Goal: Task Accomplishment & Management: Use online tool/utility

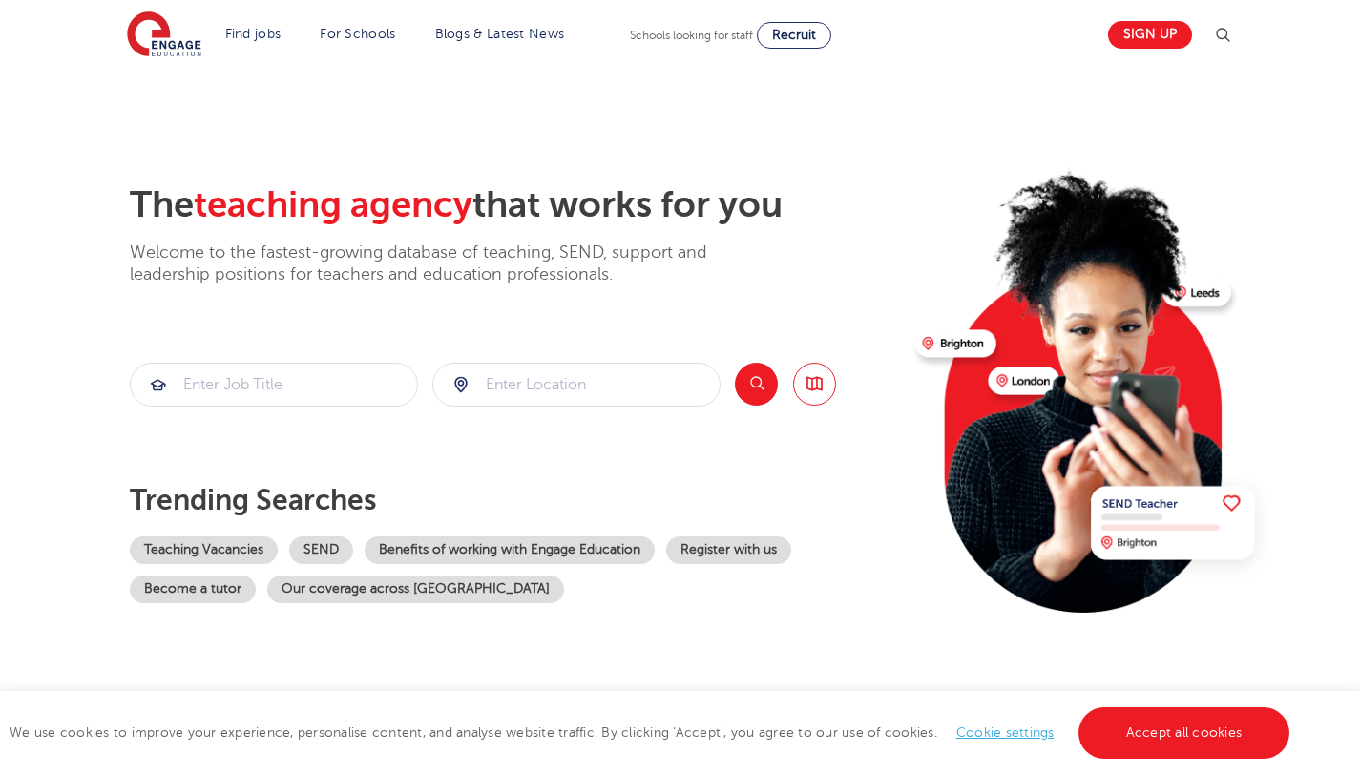
click at [273, 14] on section "Find jobs All vacancies We have one of the UK's largest database. and with hund…" at bounding box center [612, 35] width 970 height 70
click at [344, 383] on input "search" at bounding box center [274, 385] width 286 height 42
paste input "Young Offenders Support Assistant"
type input "Young Offenders Support Assistant"
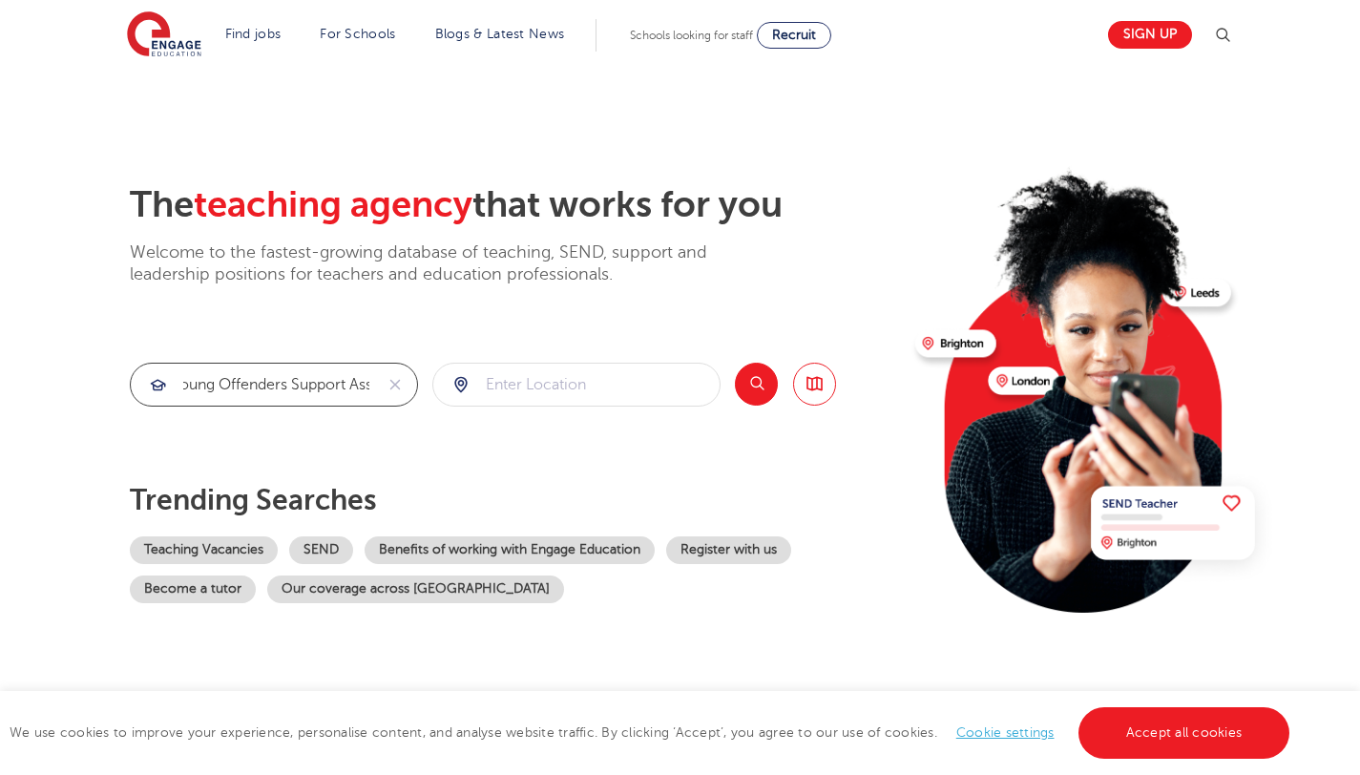
click button "Submit" at bounding box center [0, 0] width 0 height 0
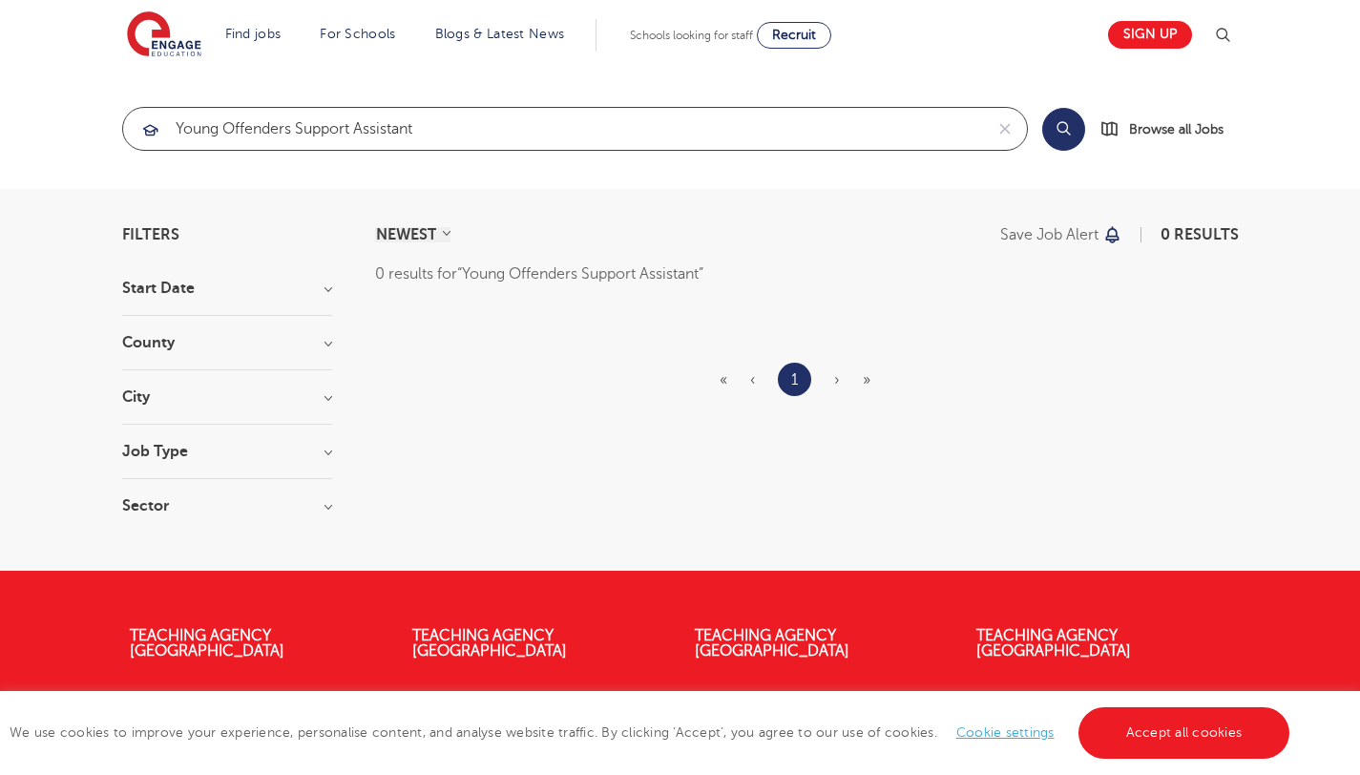
drag, startPoint x: 428, startPoint y: 132, endPoint x: 301, endPoint y: 130, distance: 127.0
click at [300, 130] on input "Young Offenders Support Assistant" at bounding box center [553, 129] width 860 height 42
click button "Submit" at bounding box center [0, 0] width 0 height 0
drag, startPoint x: 224, startPoint y: 128, endPoint x: 49, endPoint y: 90, distance: 179.8
click at [54, 95] on section "Young Offenders Search Browse all Jobs" at bounding box center [680, 129] width 1360 height 120
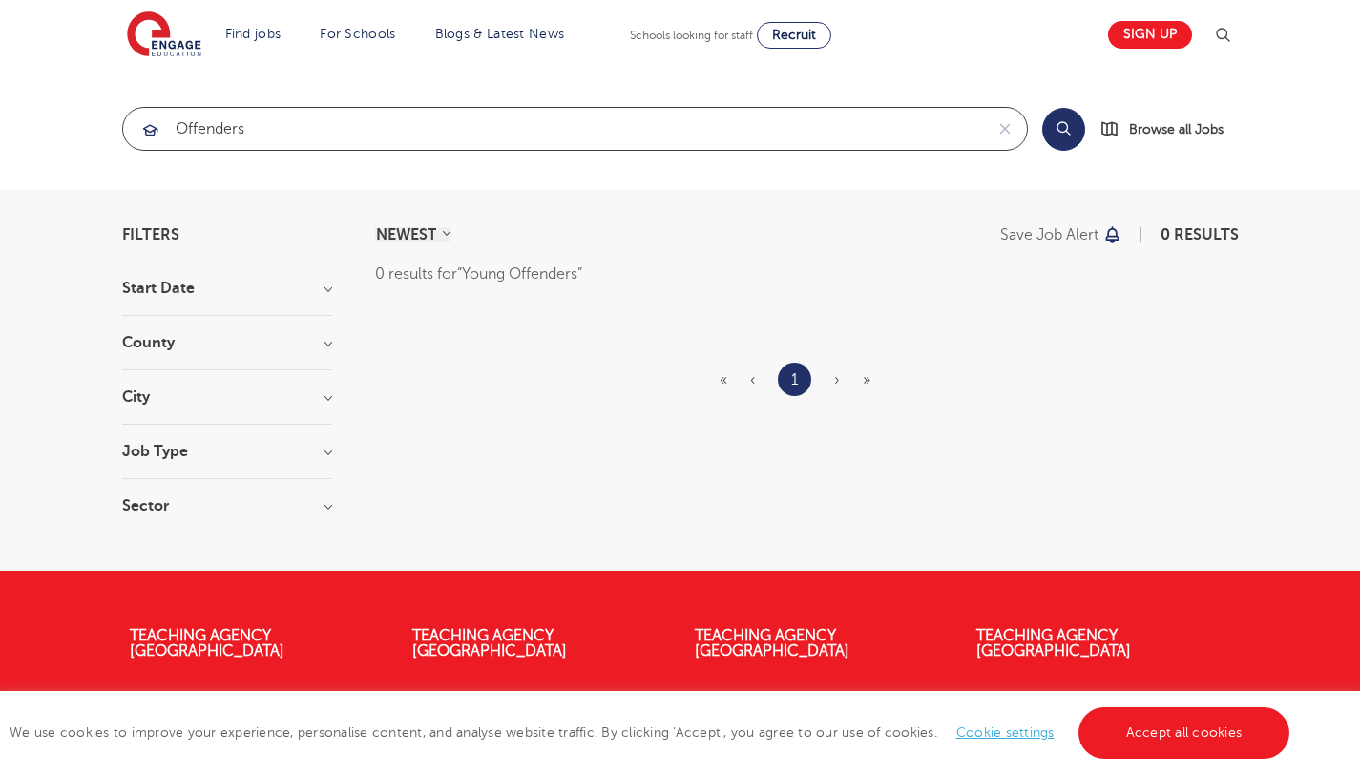
type input "Offenders"
click button "Submit" at bounding box center [0, 0] width 0 height 0
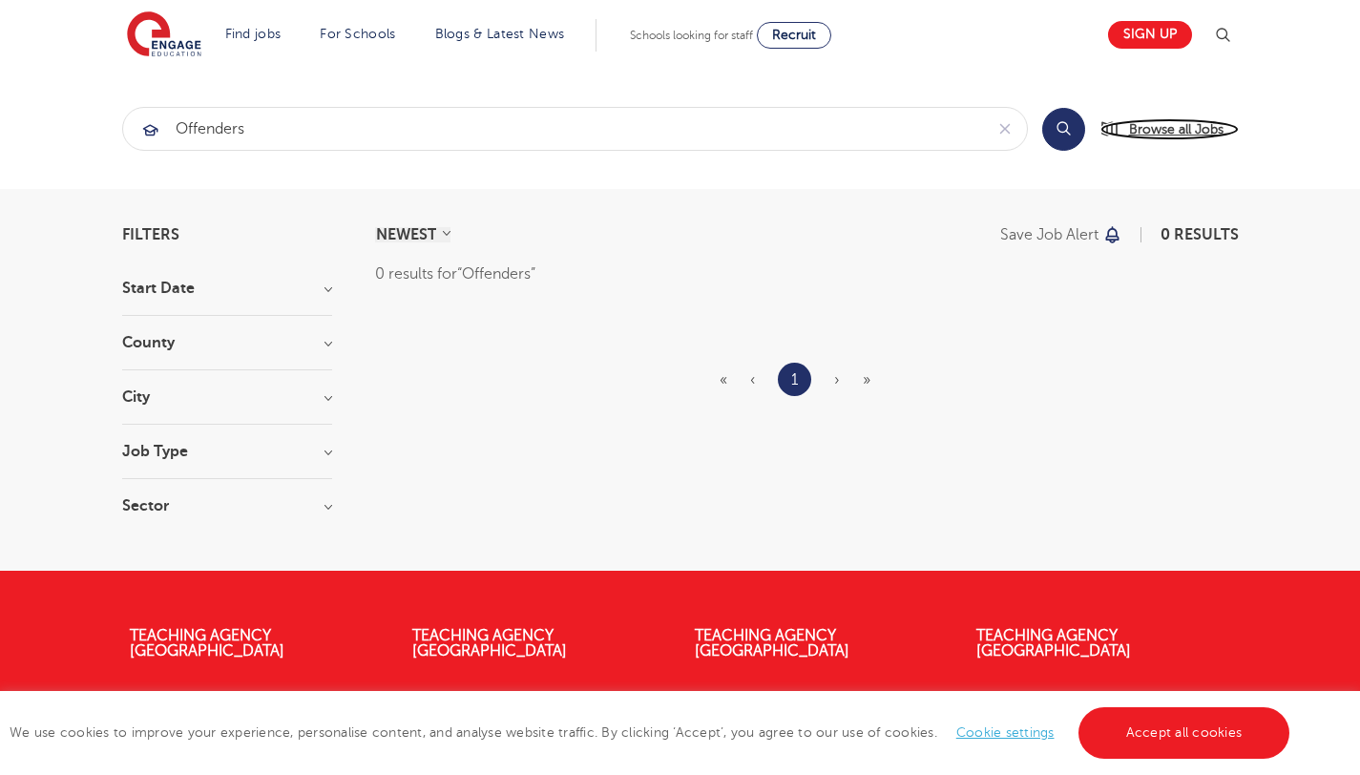
click at [1151, 134] on span "Browse all Jobs" at bounding box center [1176, 129] width 95 height 22
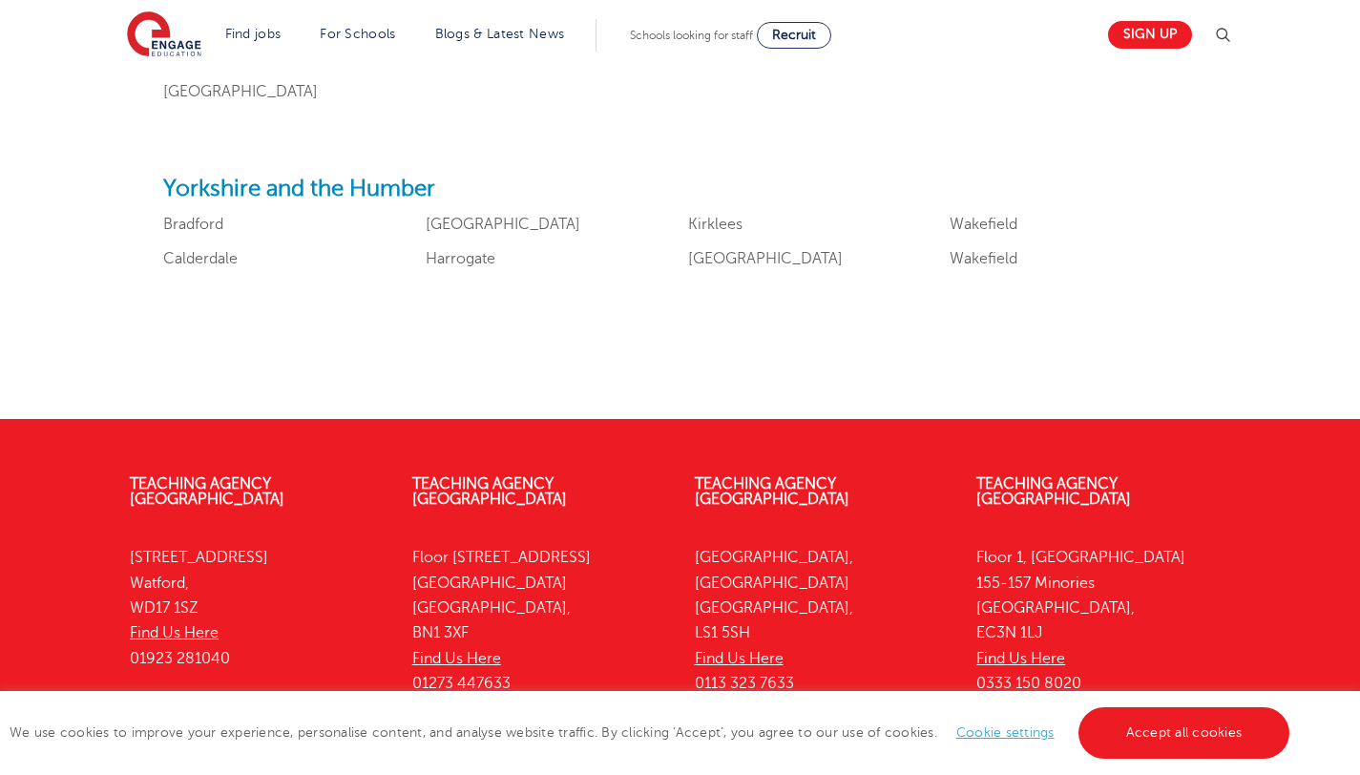
scroll to position [2496, 0]
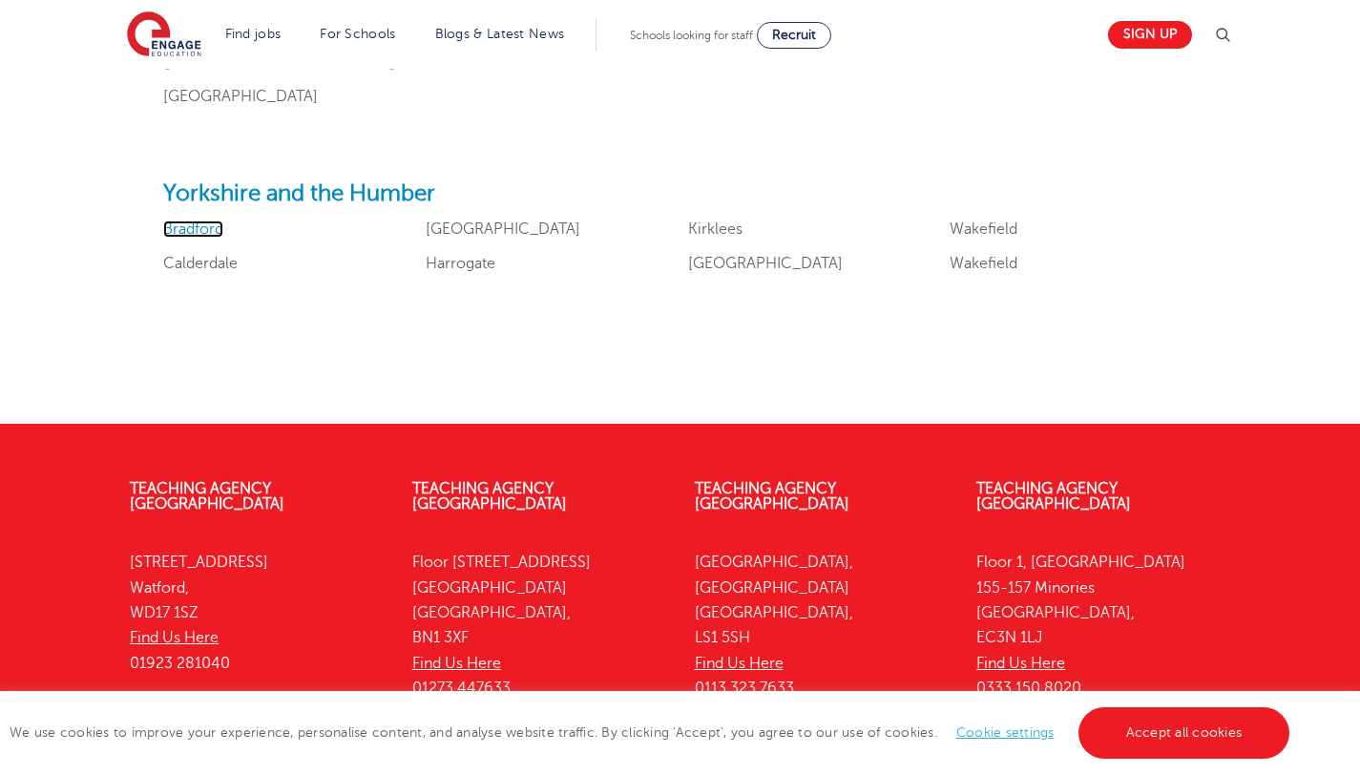
click at [215, 228] on link "Bradford" at bounding box center [193, 229] width 60 height 17
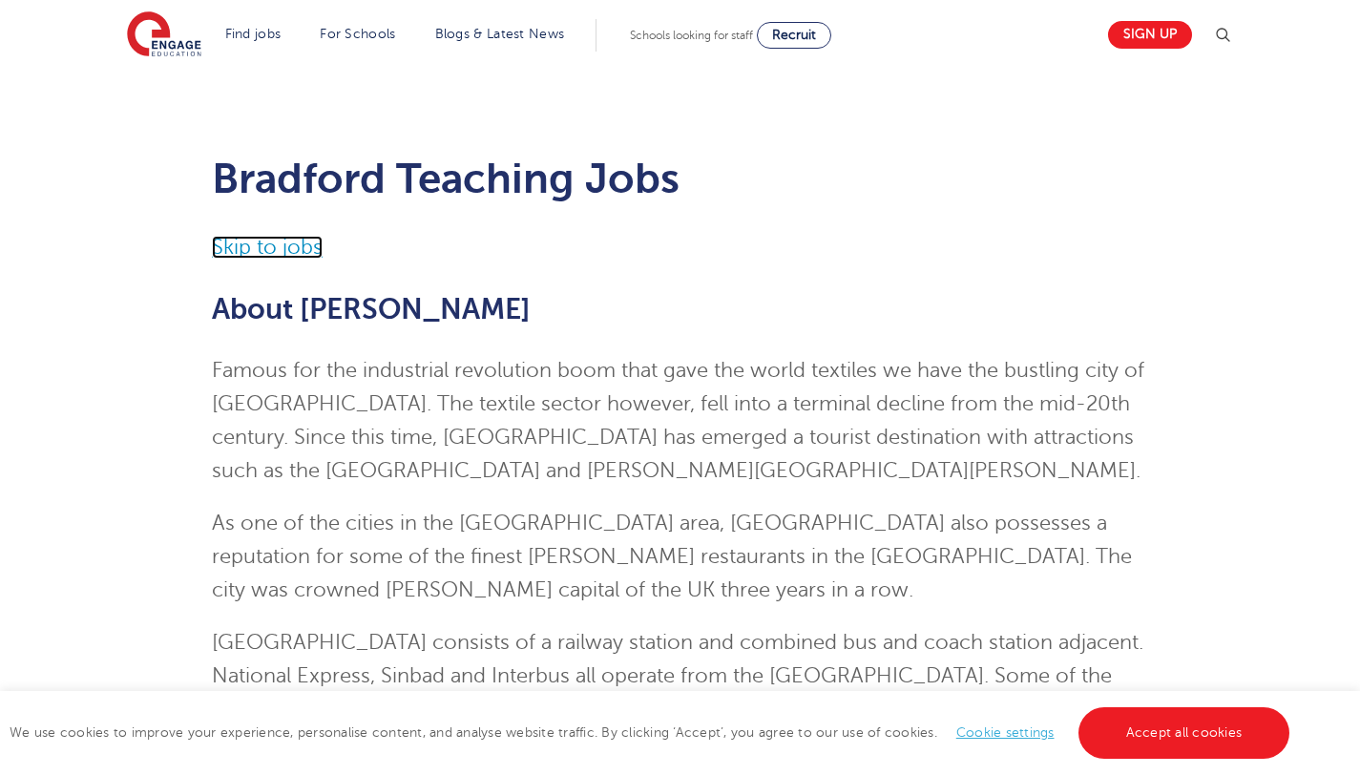
click at [279, 252] on link "Skip to jobs" at bounding box center [267, 247] width 111 height 23
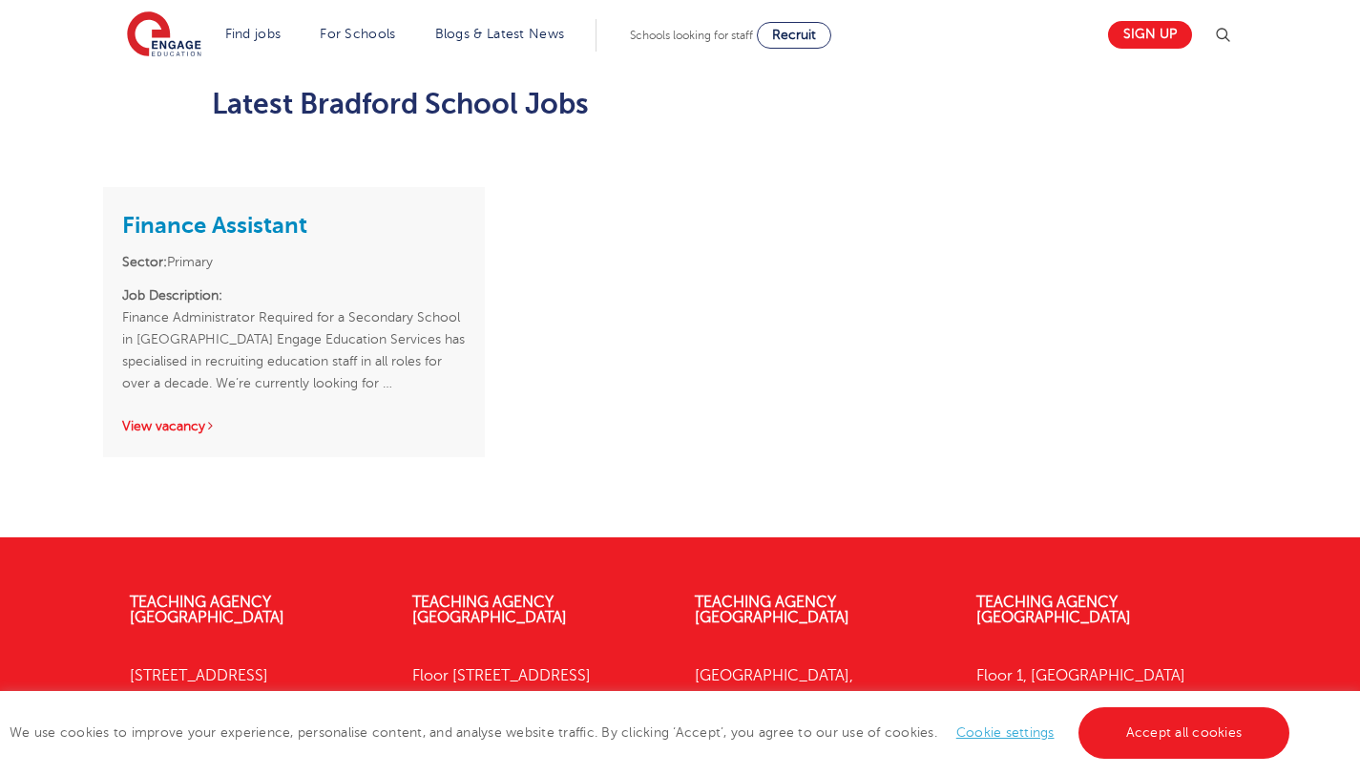
scroll to position [1549, 0]
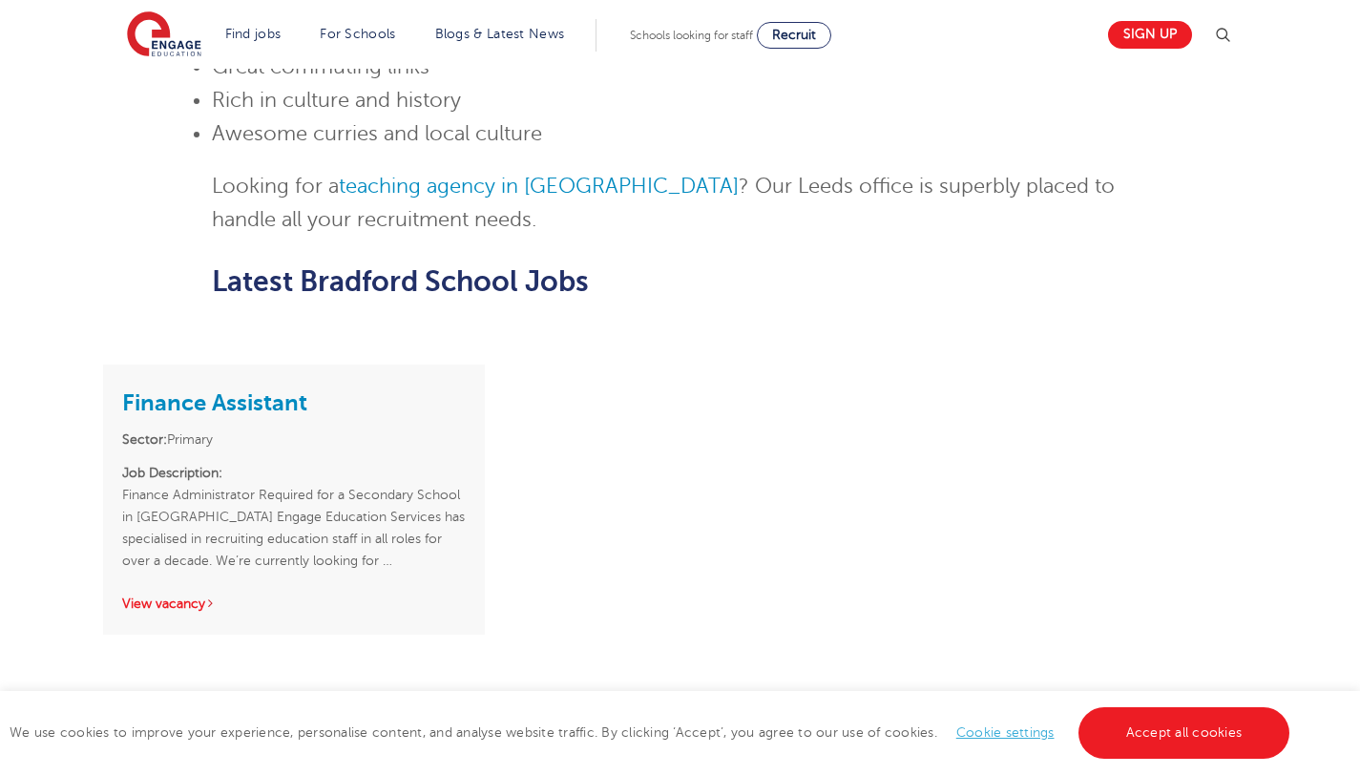
scroll to position [1549, 0]
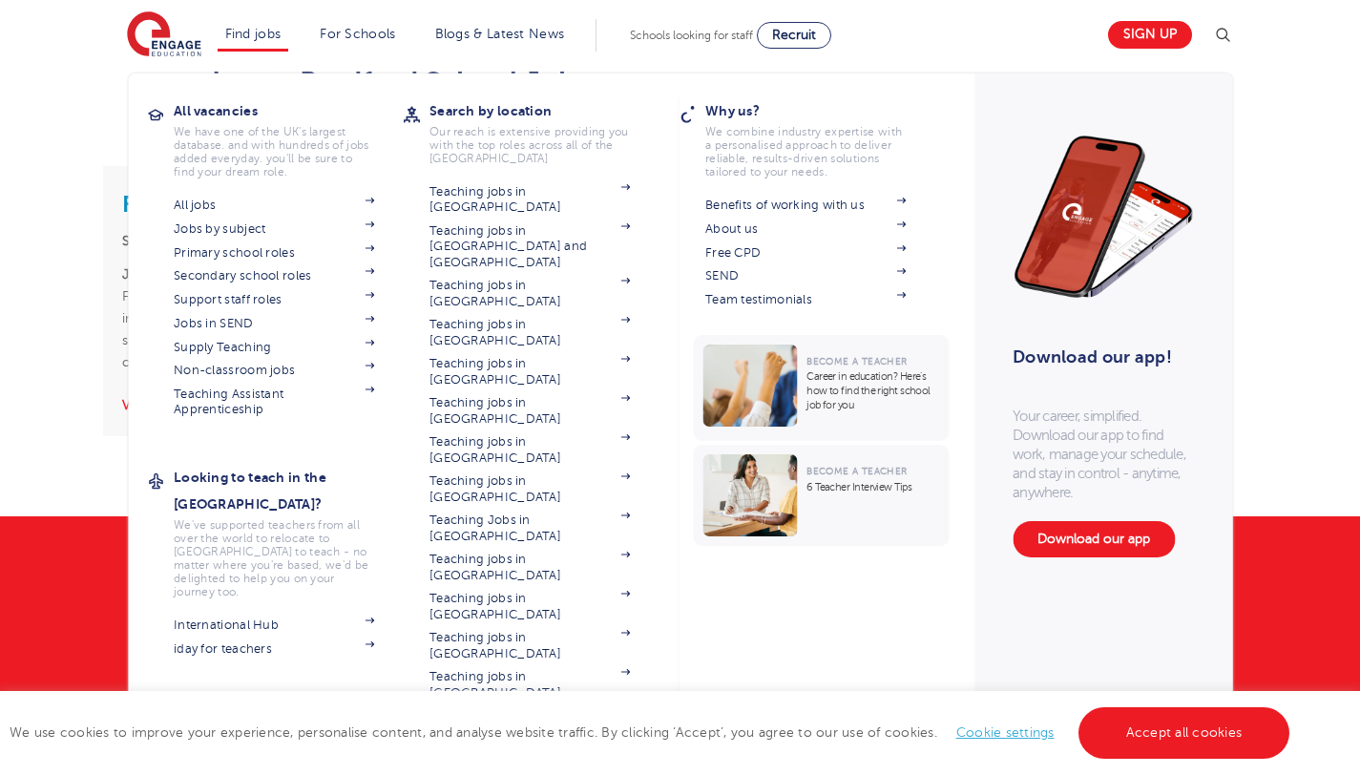
click at [275, 21] on li "Find jobs All vacancies We have one of the UK's largest database. and with hund…" at bounding box center [254, 35] width 72 height 32
click at [274, 20] on li "Find jobs All vacancies We have one of the UK's largest database. and with hund…" at bounding box center [254, 35] width 72 height 32
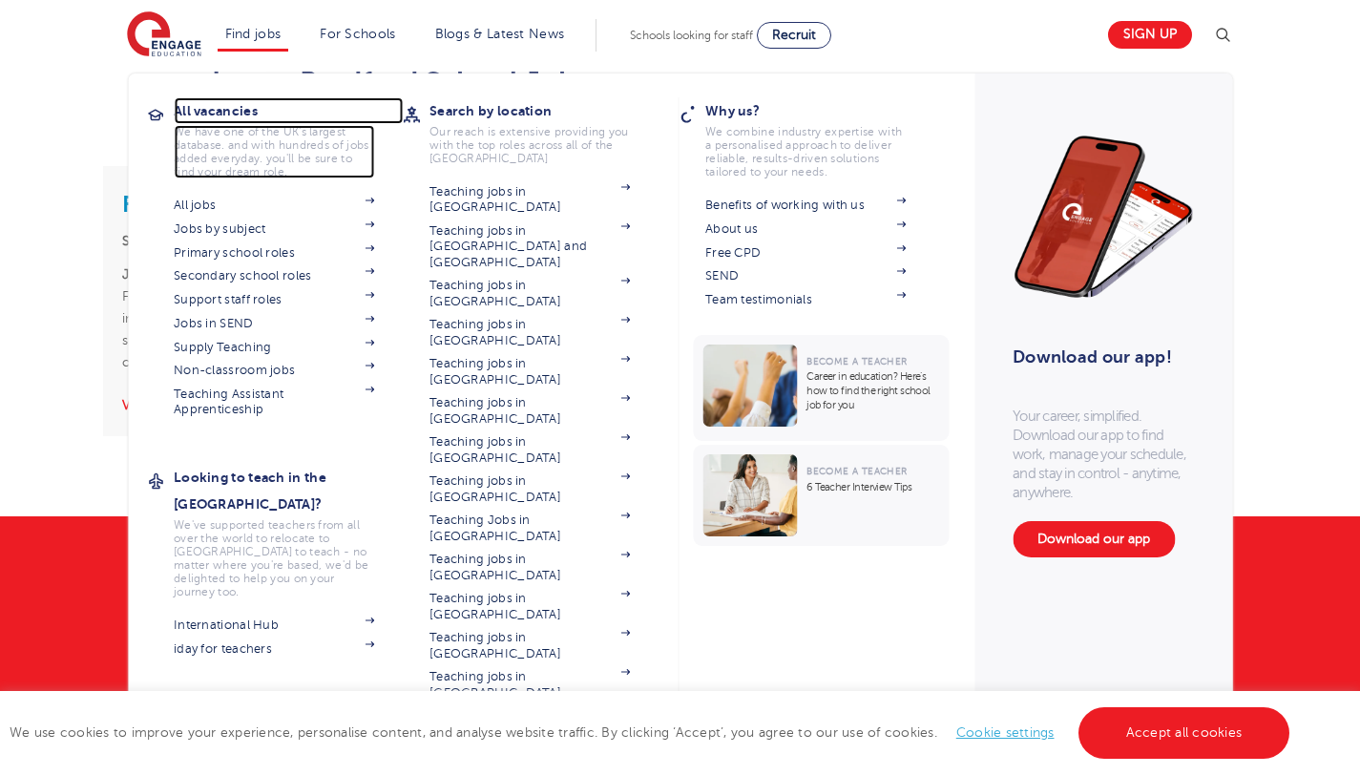
click at [242, 108] on h3 "All vacancies" at bounding box center [288, 110] width 229 height 27
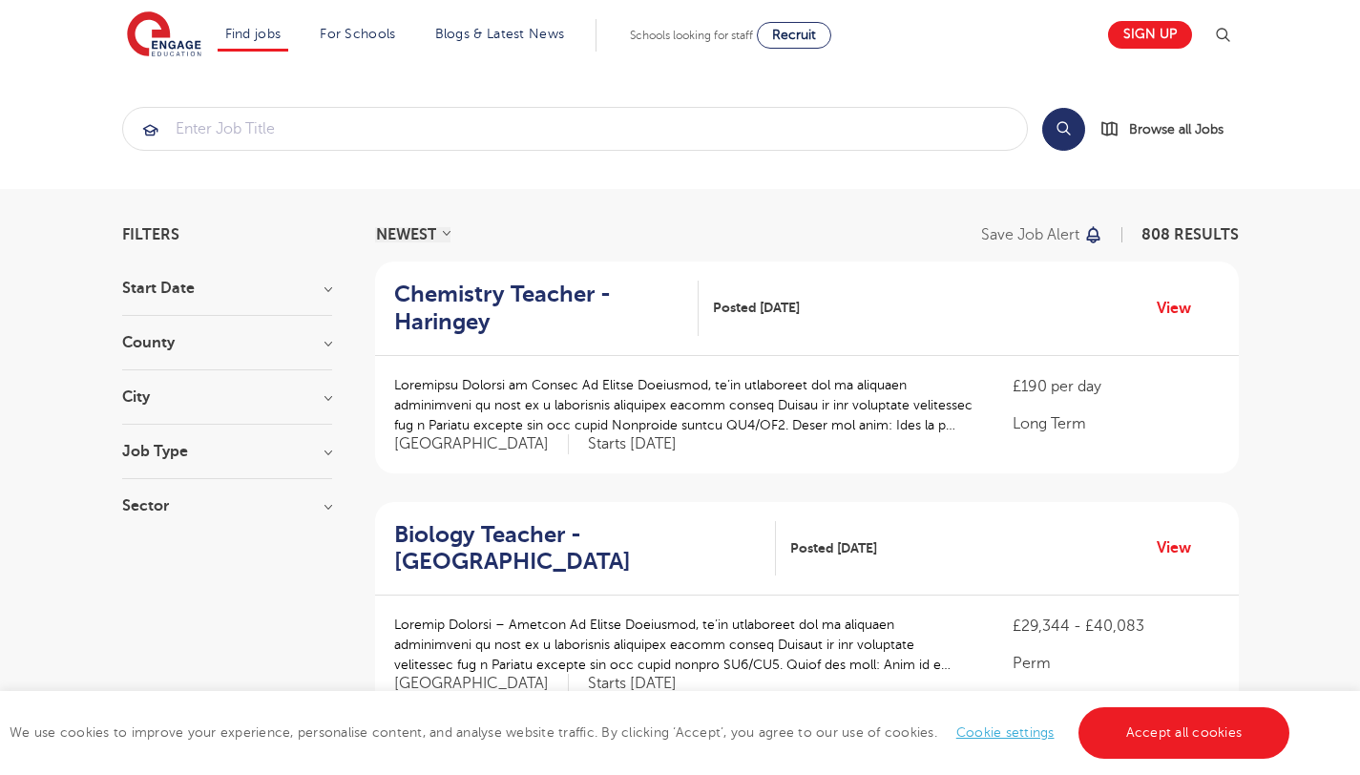
click at [181, 348] on h3 "County" at bounding box center [227, 342] width 210 height 15
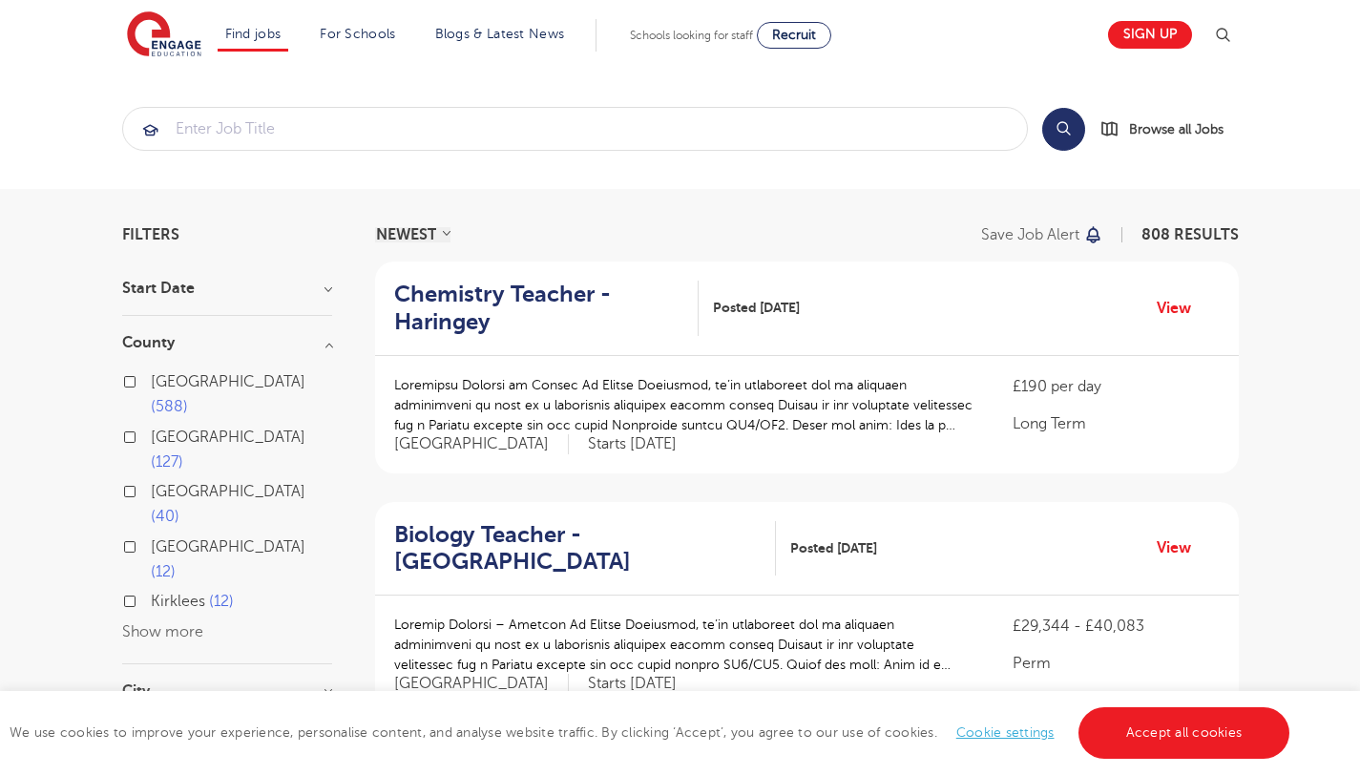
click at [137, 623] on button "Show more" at bounding box center [162, 631] width 81 height 17
click at [133, 589] on div "Kirklees 12" at bounding box center [227, 604] width 210 height 30
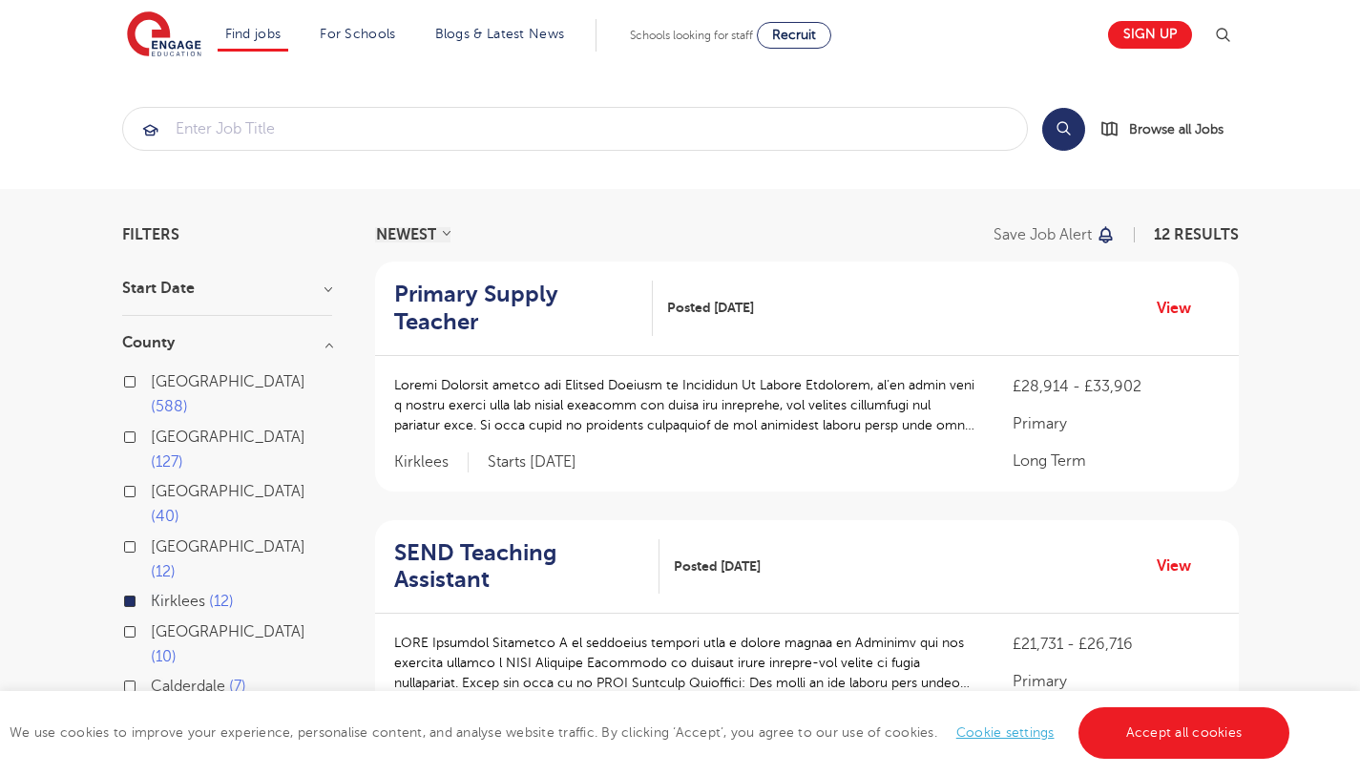
click at [132, 674] on div "Calderdale 7" at bounding box center [227, 689] width 210 height 30
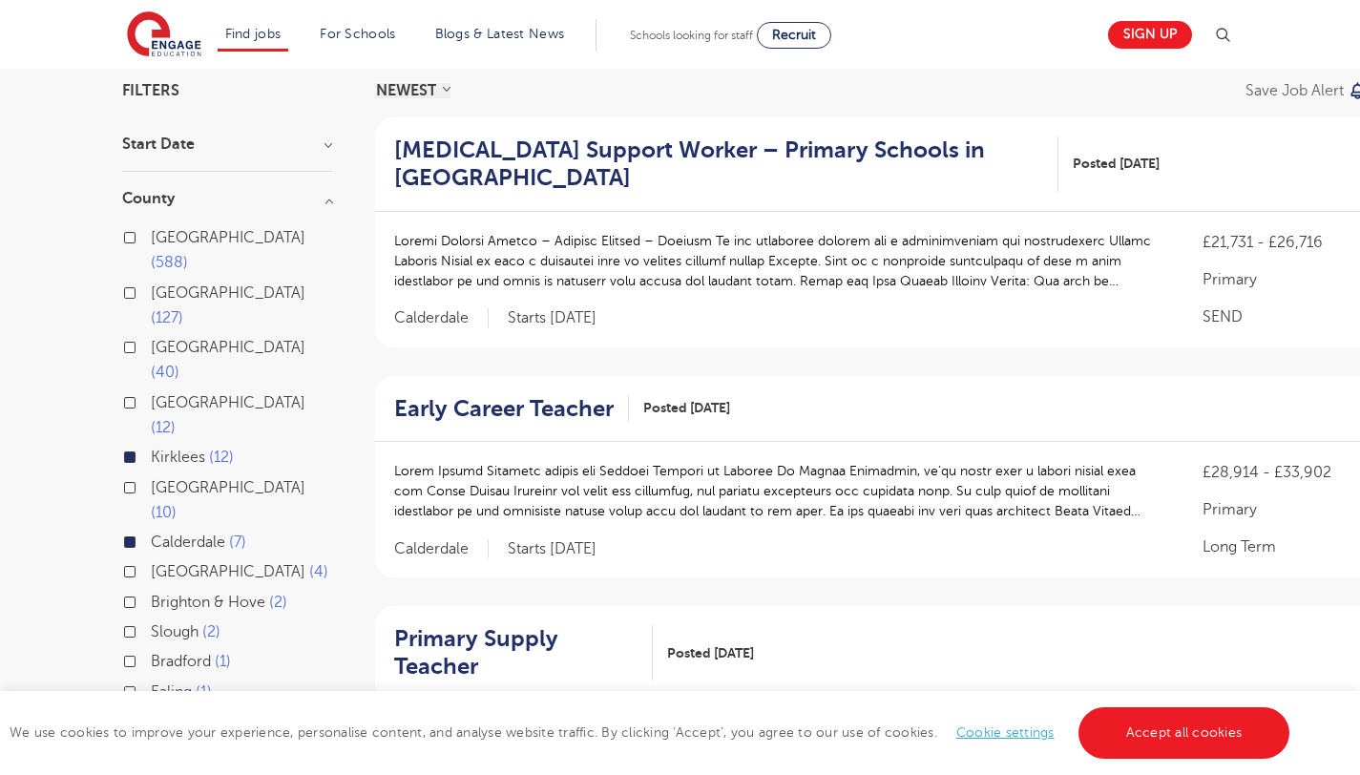
scroll to position [175, 0]
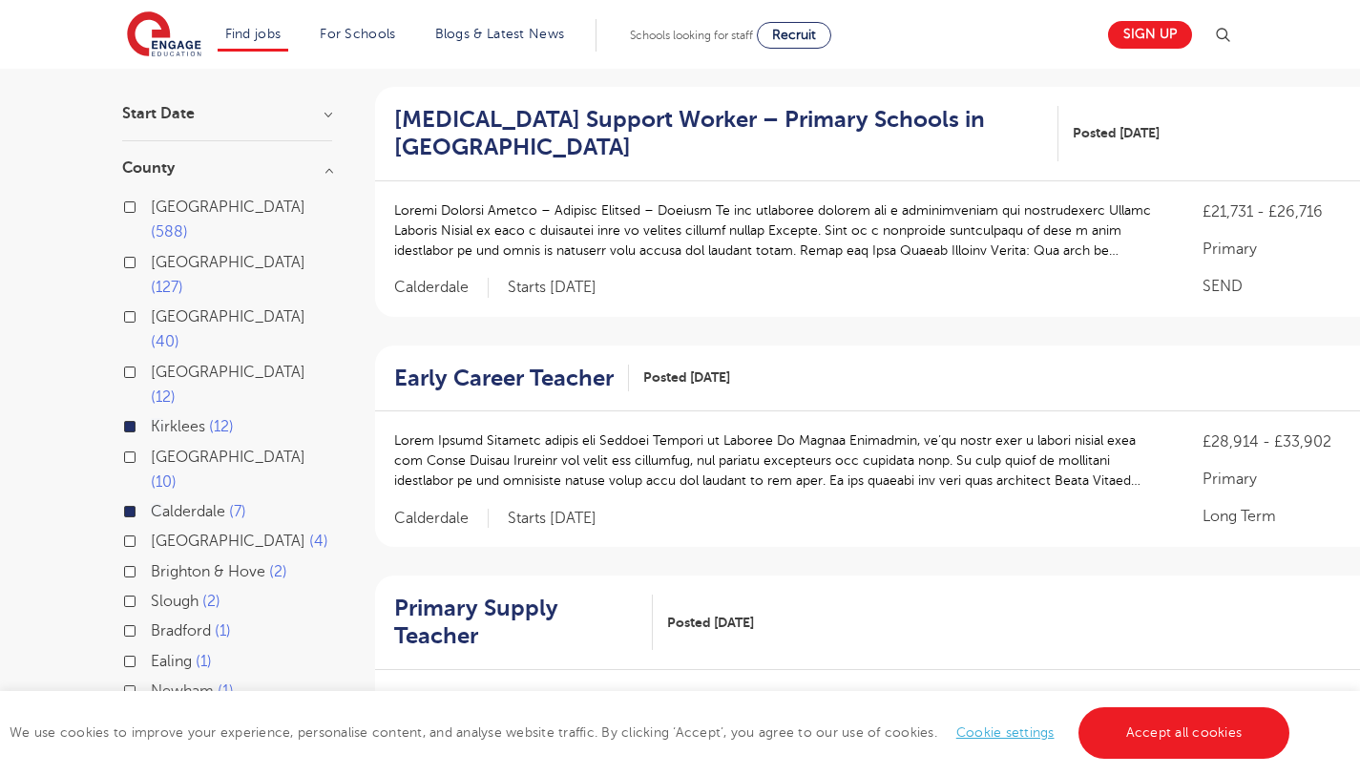
click at [130, 708] on div "Wakefield 1" at bounding box center [227, 723] width 210 height 30
click at [151, 619] on label "Bradford 1" at bounding box center [191, 631] width 80 height 25
click at [151, 622] on input "Bradford 1" at bounding box center [157, 628] width 12 height 12
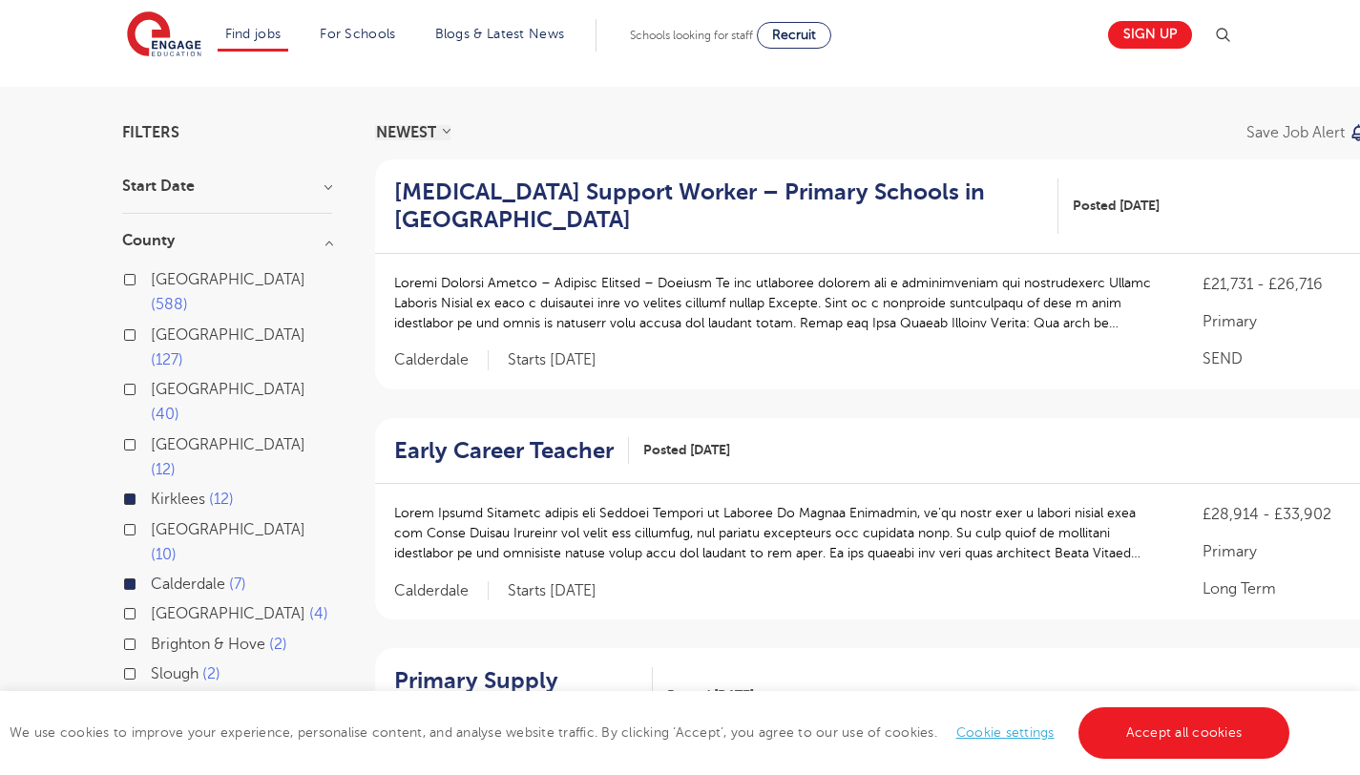
scroll to position [100, 0]
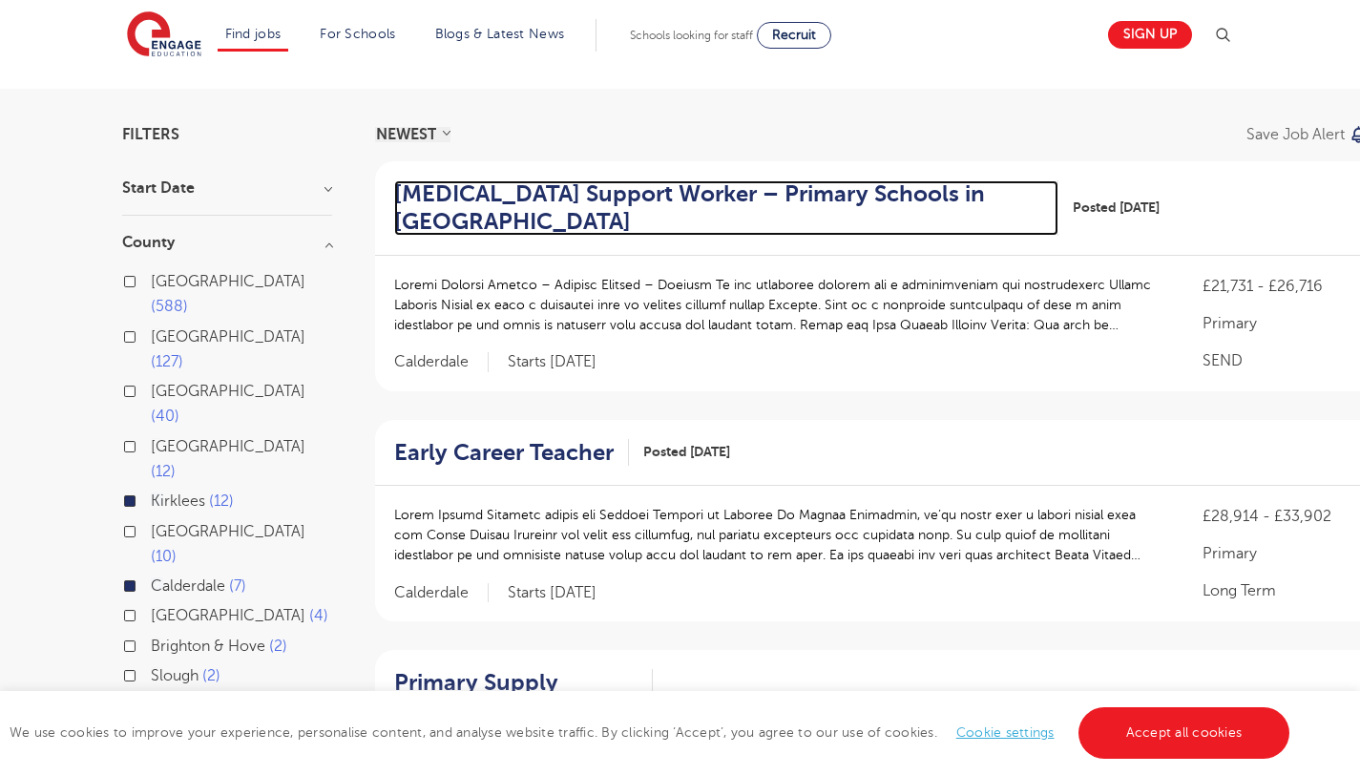
click at [506, 204] on h2 "[MEDICAL_DATA] Support Worker – Primary Schools in [GEOGRAPHIC_DATA]" at bounding box center [719, 207] width 650 height 55
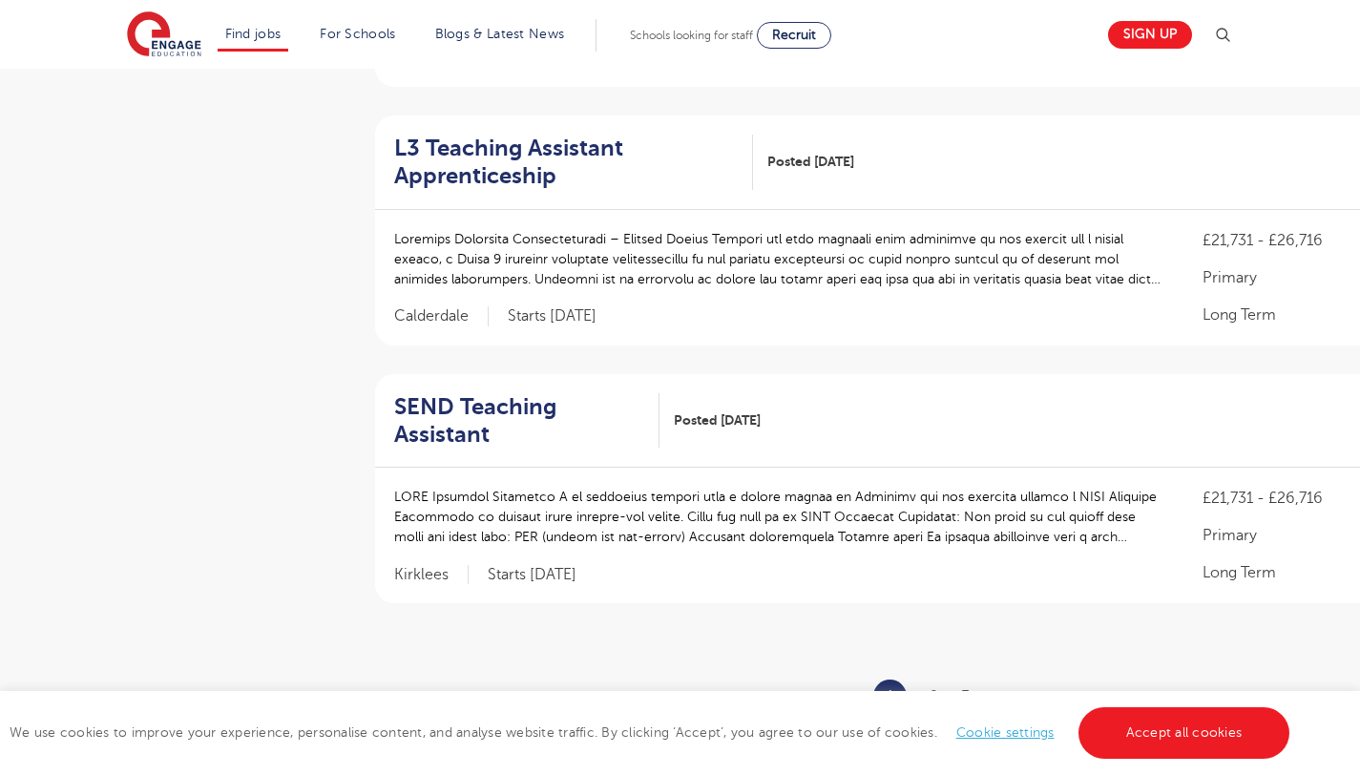
scroll to position [2193, 0]
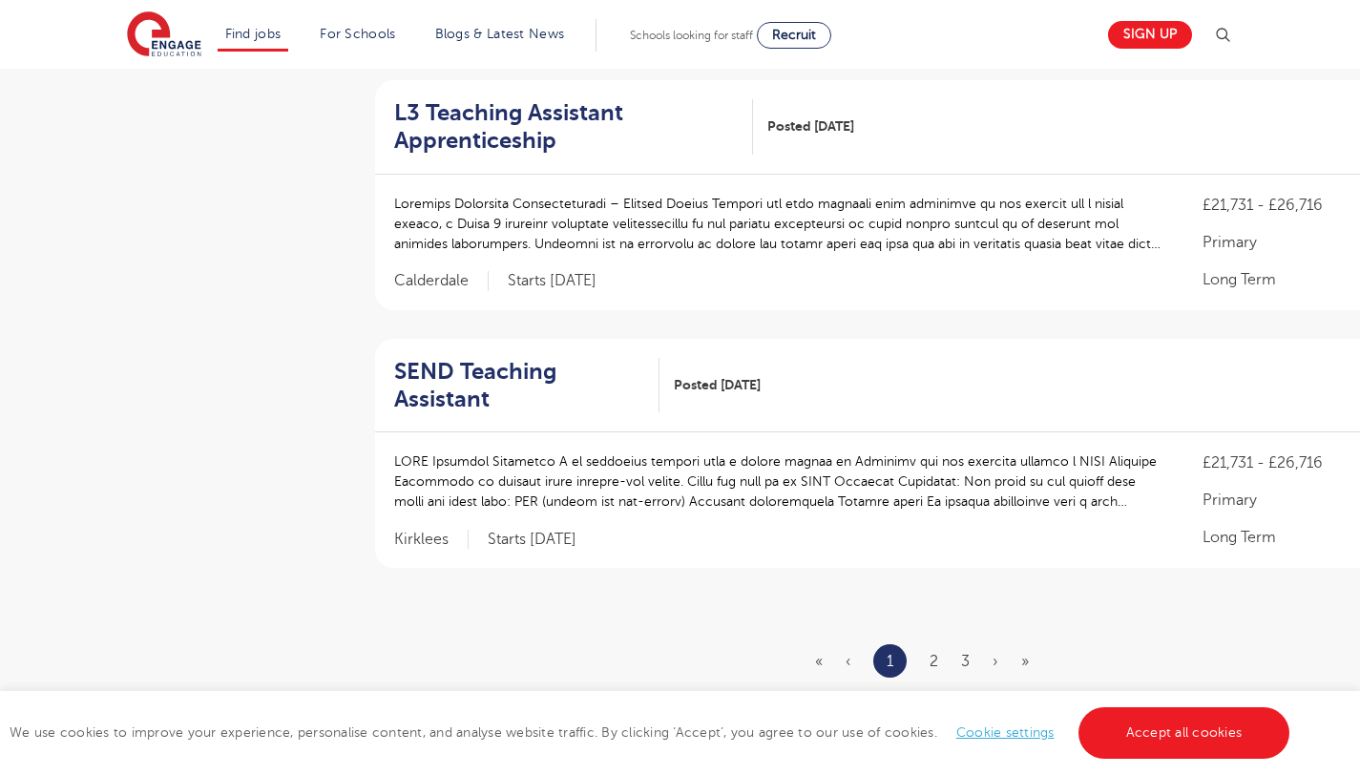
click at [926, 644] on ul "« ‹ 1 2 3 › »" at bounding box center [933, 660] width 237 height 33
click at [932, 653] on link "2" at bounding box center [934, 661] width 9 height 17
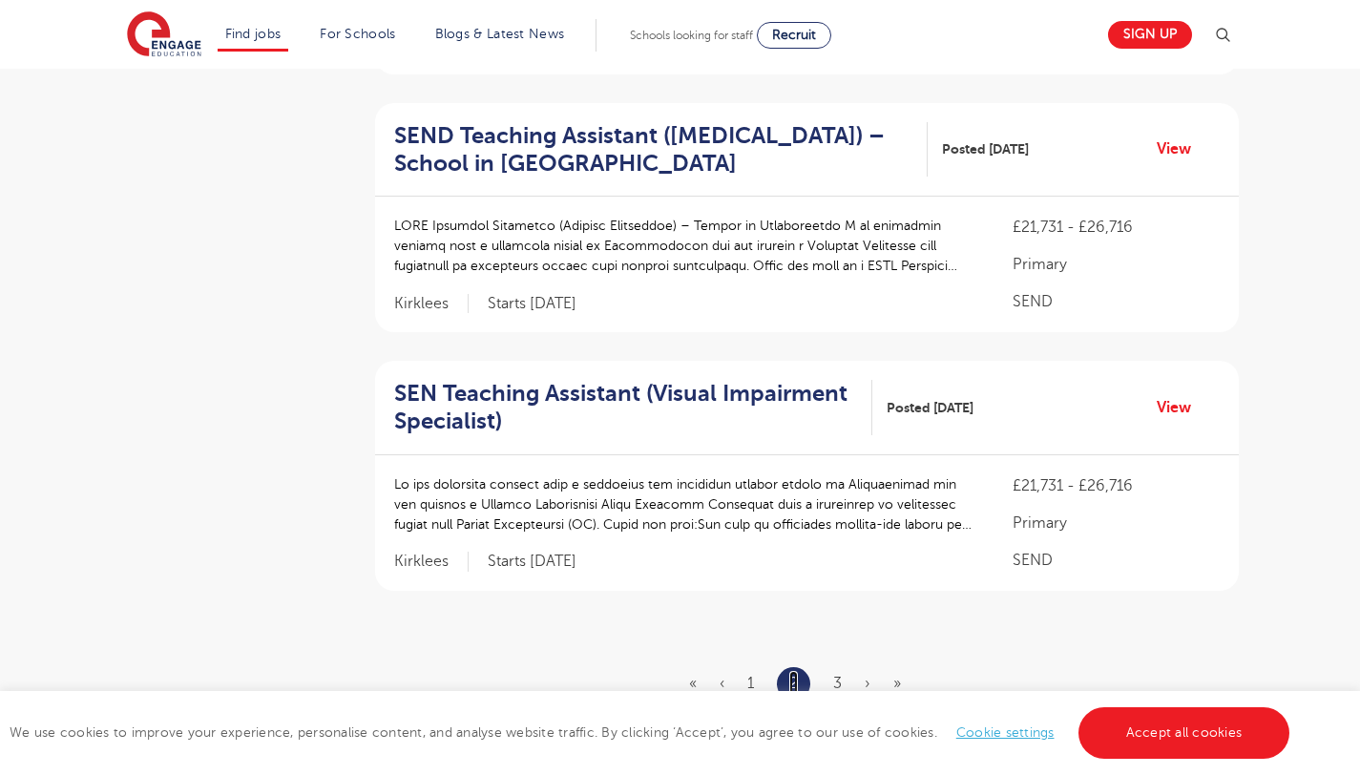
scroll to position [2227, 0]
click at [839, 673] on link "3" at bounding box center [837, 681] width 9 height 17
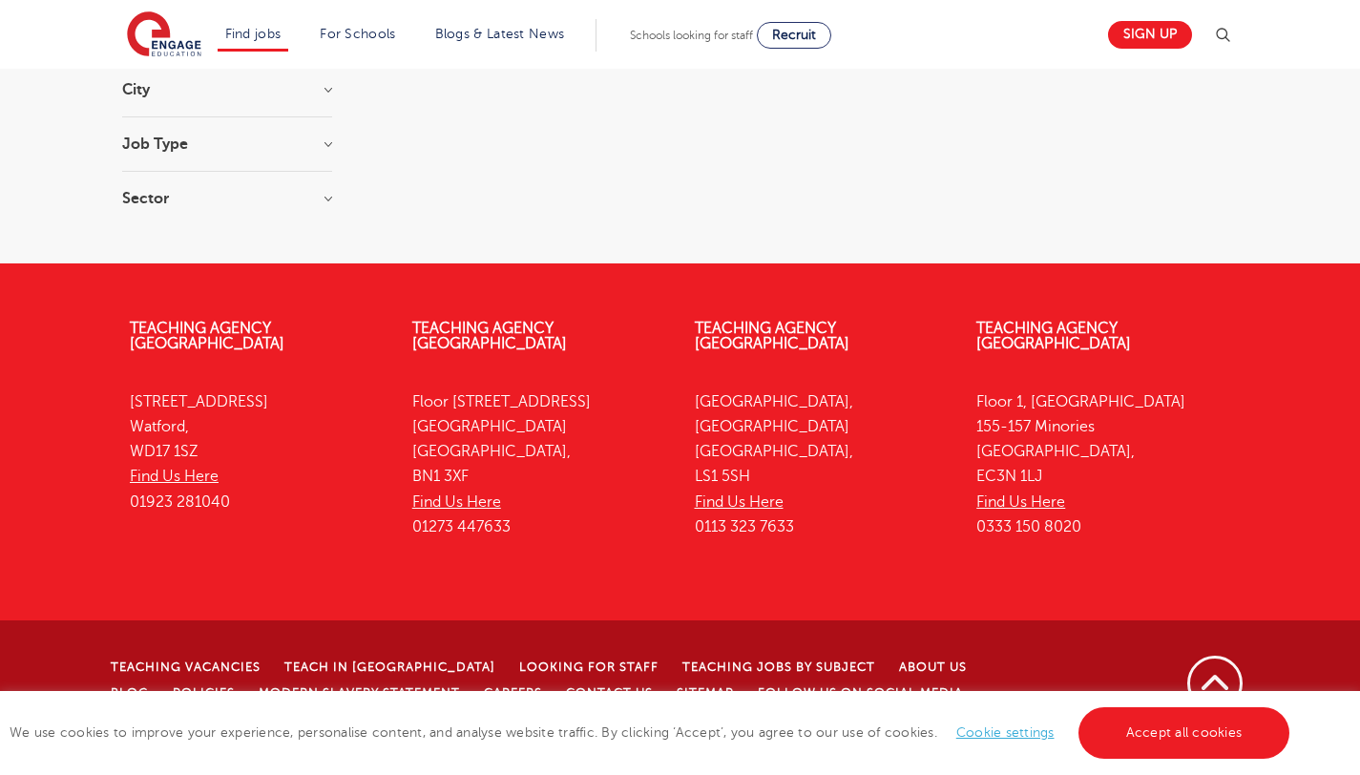
scroll to position [0, 0]
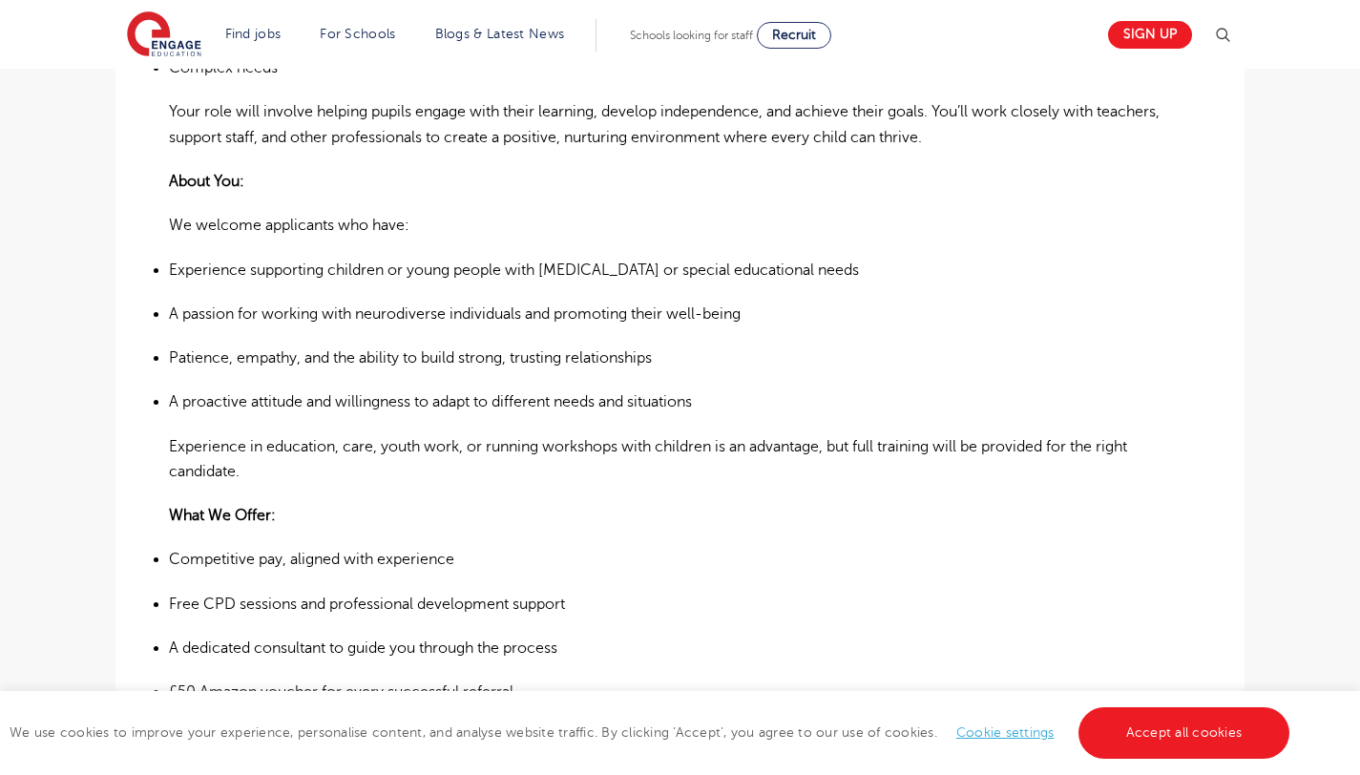
scroll to position [941, 0]
